Goal: Information Seeking & Learning: Find specific fact

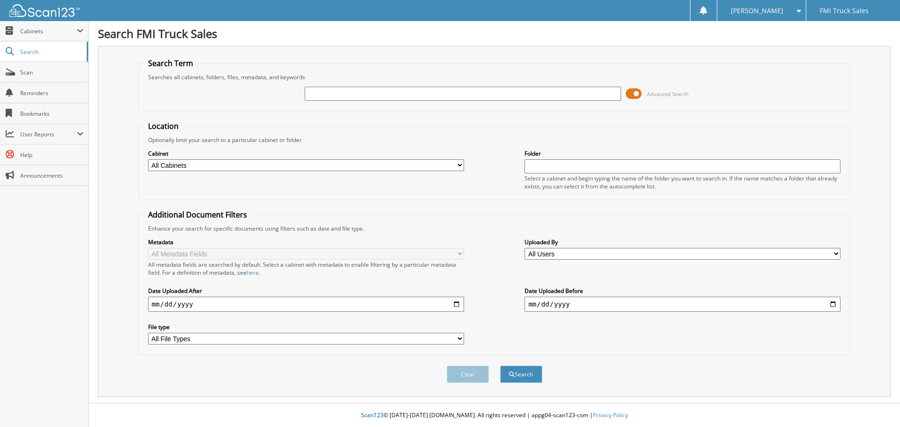
click at [355, 105] on div "Advanced Search" at bounding box center [494, 93] width 702 height 25
drag, startPoint x: 319, startPoint y: 96, endPoint x: 305, endPoint y: 97, distance: 14.1
click at [319, 96] on input "text" at bounding box center [463, 94] width 316 height 14
type input "9051"
click at [500, 366] on button "Search" at bounding box center [521, 374] width 42 height 17
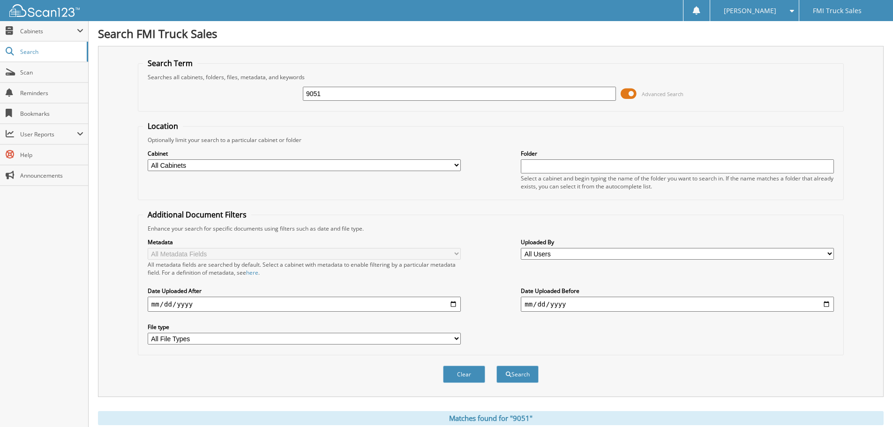
click at [452, 302] on input "date" at bounding box center [304, 304] width 313 height 15
type input "2025-06-01"
click at [454, 339] on select "All File Types CAB PDF TXT" at bounding box center [304, 339] width 313 height 12
select select "pdf"
click at [148, 333] on select "All File Types CAB PDF TXT" at bounding box center [304, 339] width 313 height 12
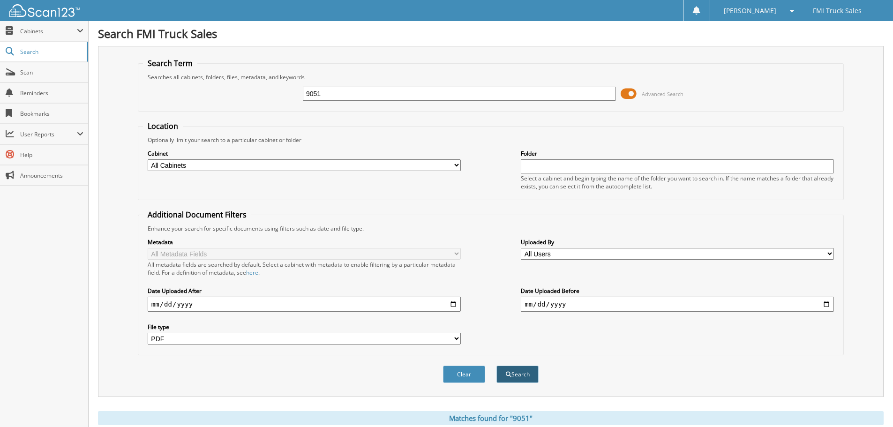
click at [516, 378] on button "Search" at bounding box center [517, 374] width 42 height 17
select select "pdf"
click at [453, 164] on select "All Cabinets ACCOUNTS PAYABLE OREGON DMV PARTS BEND PARTS BODY & EQUIP PARTS CL…" at bounding box center [304, 165] width 313 height 12
select select "22511"
click at [148, 159] on select "All Cabinets ACCOUNTS PAYABLE OREGON DMV PARTS BEND PARTS BODY & EQUIP PARTS CL…" at bounding box center [304, 165] width 313 height 12
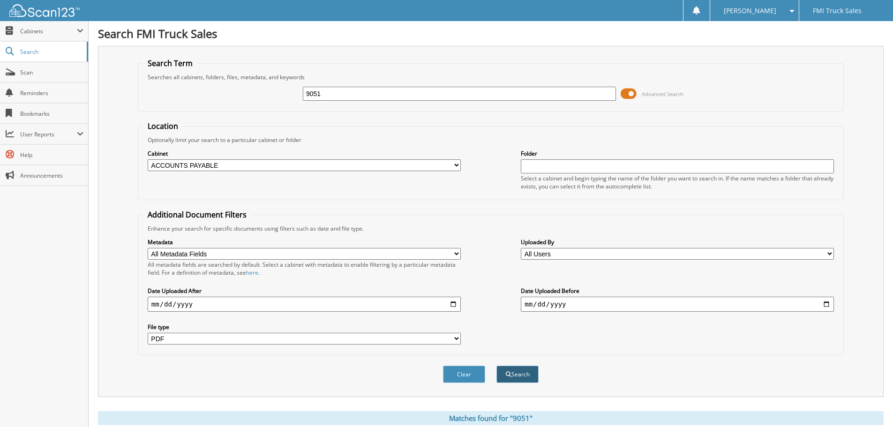
click at [519, 379] on button "Search" at bounding box center [517, 374] width 42 height 17
select select "pdf"
click at [47, 53] on span "Search" at bounding box center [51, 52] width 62 height 8
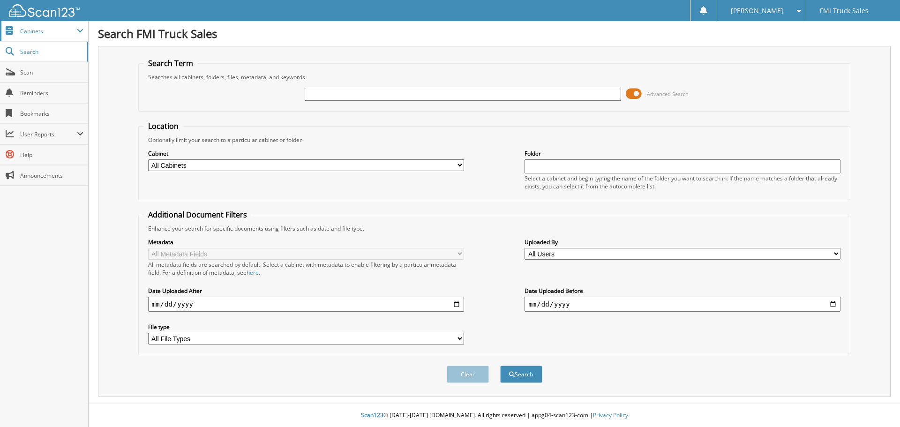
click at [35, 33] on span "Cabinets" at bounding box center [48, 31] width 57 height 8
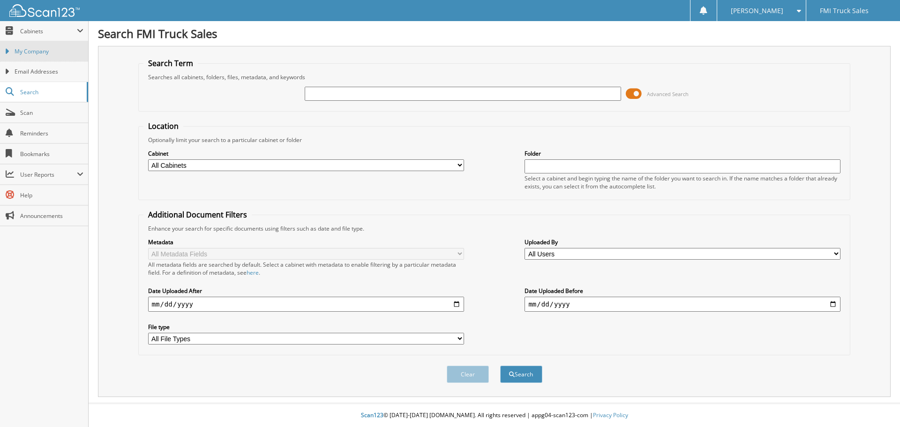
click at [38, 48] on span "My Company" at bounding box center [49, 51] width 69 height 8
